Goal: Communication & Community: Answer question/provide support

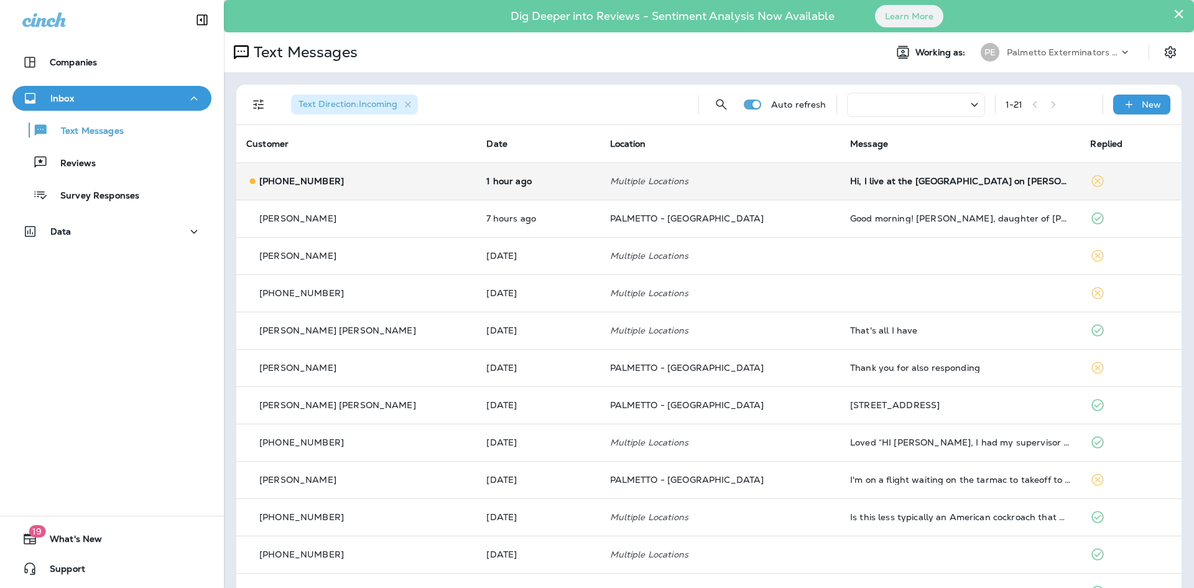
click at [408, 183] on div "[PHONE_NUMBER]" at bounding box center [356, 181] width 220 height 13
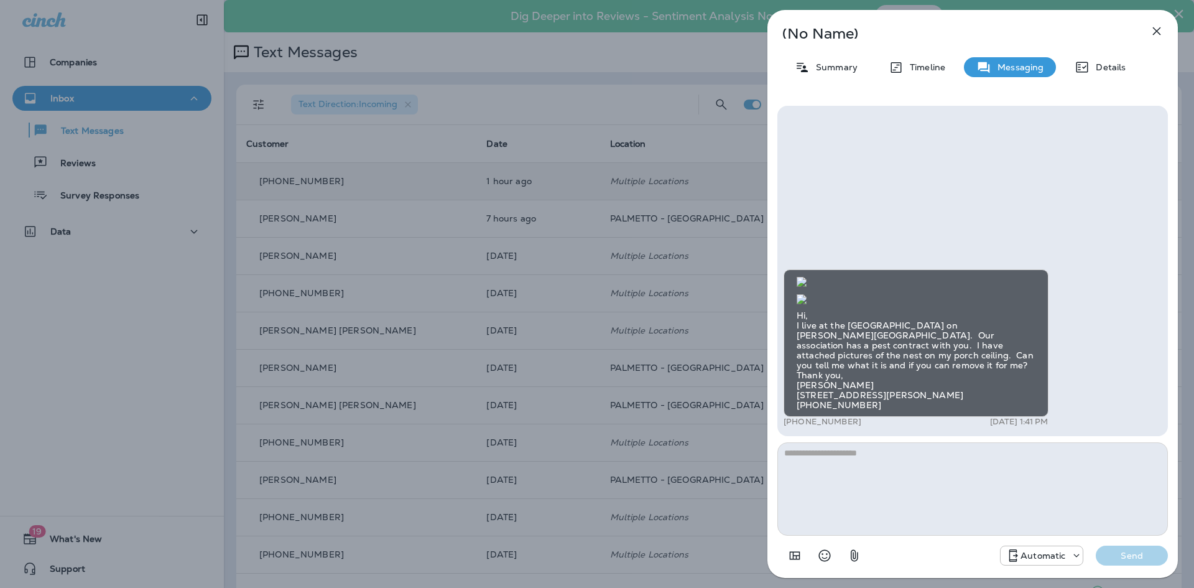
scroll to position [-187, 0]
click at [807, 304] on img at bounding box center [802, 299] width 10 height 10
click at [807, 277] on img at bounding box center [802, 282] width 10 height 10
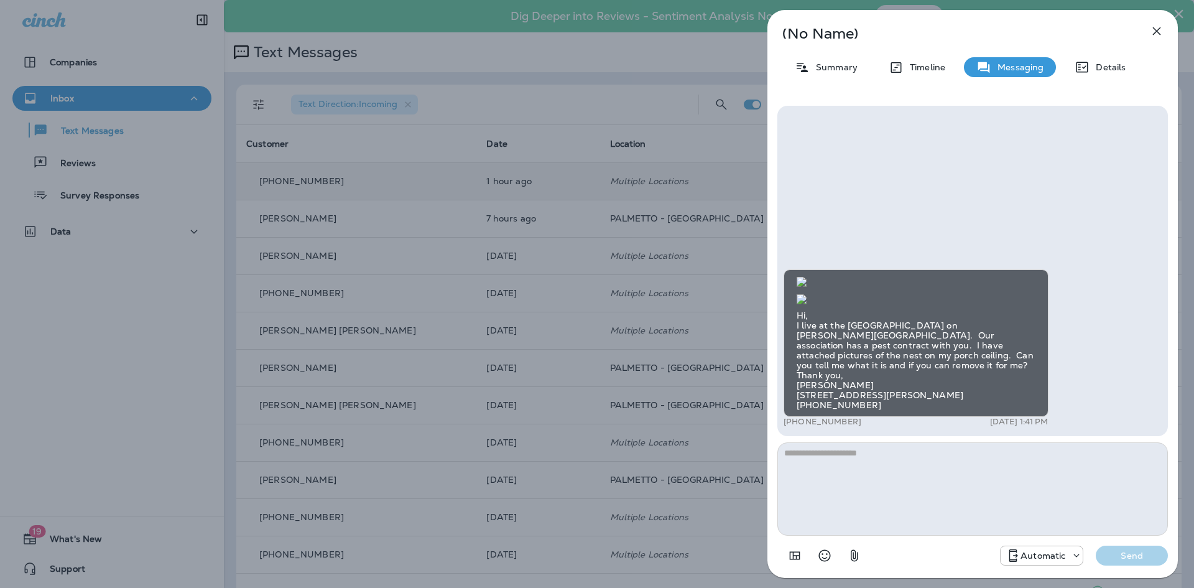
click at [1049, 554] on p "Automatic" at bounding box center [1043, 555] width 45 height 10
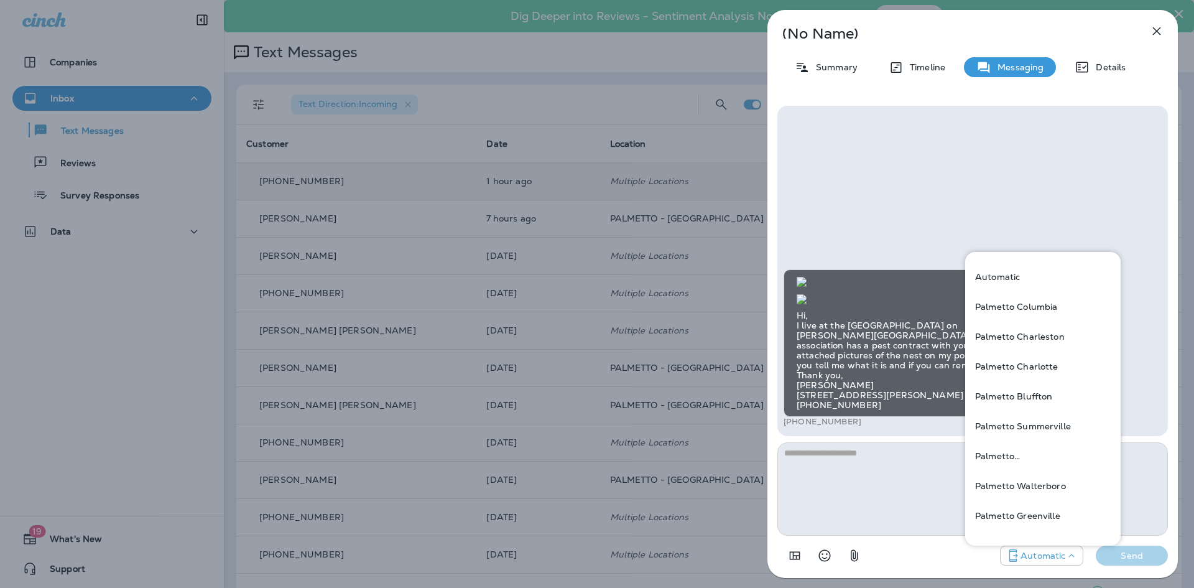
click at [1049, 554] on p "Automatic" at bounding box center [1043, 555] width 45 height 10
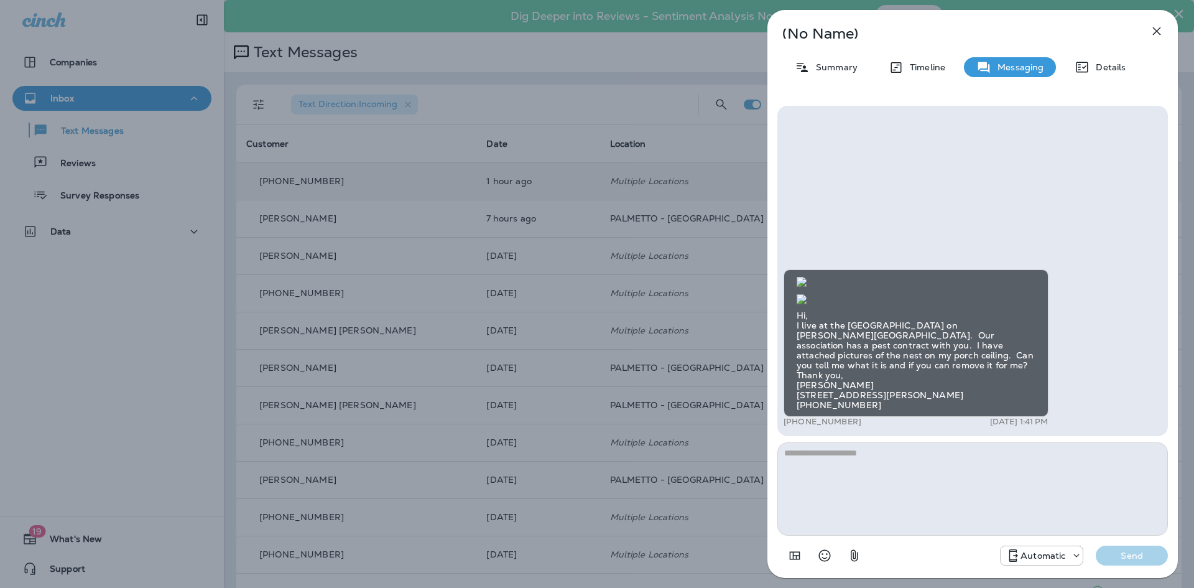
click at [807, 302] on img at bounding box center [802, 299] width 10 height 10
click at [807, 287] on img at bounding box center [802, 282] width 10 height 10
click at [609, 264] on div "(No Name) Summary Timeline Messaging Details Hi, I live at the [GEOGRAPHIC_DATA…" at bounding box center [597, 294] width 1194 height 588
